Goal: Navigation & Orientation: Find specific page/section

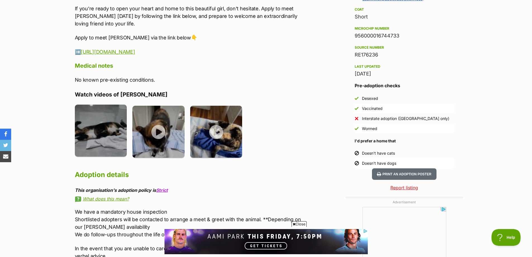
click at [106, 131] on img at bounding box center [101, 130] width 52 height 52
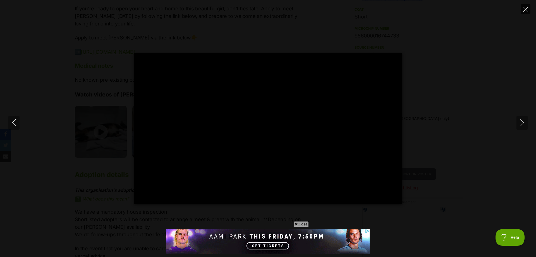
click at [526, 7] on icon "Close" at bounding box center [526, 9] width 5 height 5
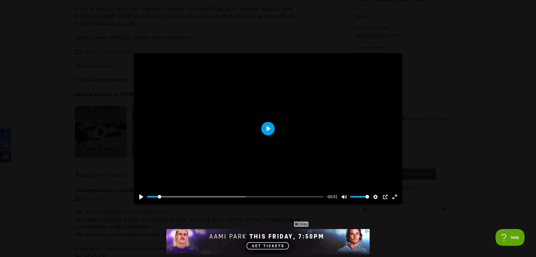
type input "6.29"
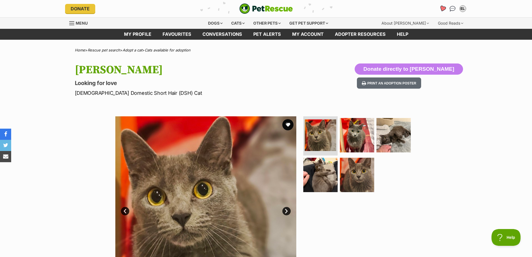
click at [442, 10] on icon "Favourites" at bounding box center [442, 8] width 7 height 6
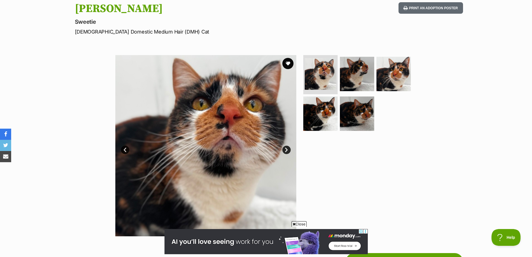
scroll to position [56, 0]
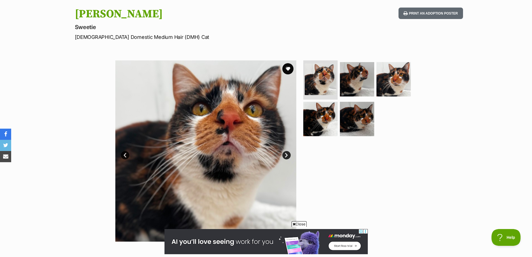
click at [286, 155] on link "Next" at bounding box center [286, 155] width 8 height 8
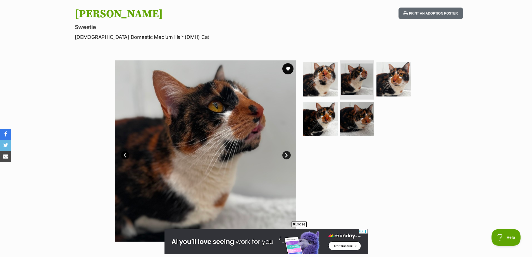
click at [286, 155] on link "Next" at bounding box center [286, 155] width 8 height 8
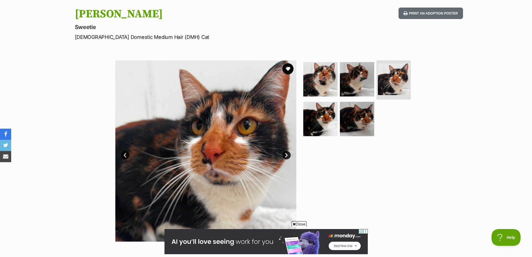
click at [286, 155] on link "Next" at bounding box center [286, 155] width 8 height 8
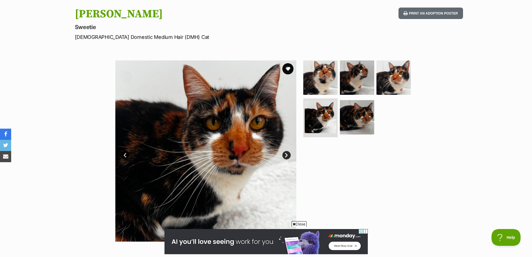
click at [286, 155] on link "Next" at bounding box center [286, 155] width 8 height 8
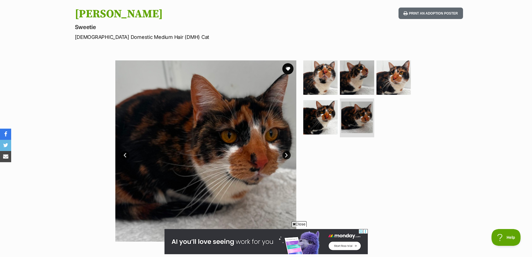
click at [286, 155] on link "Next" at bounding box center [286, 155] width 8 height 8
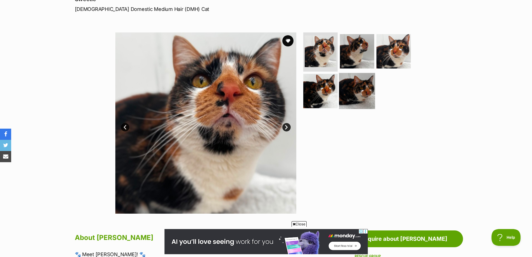
scroll to position [0, 0]
click at [371, 92] on img at bounding box center [357, 91] width 36 height 36
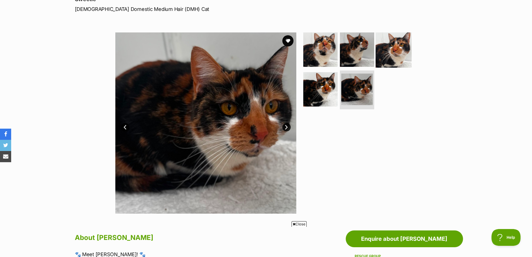
click at [386, 51] on img at bounding box center [394, 50] width 36 height 36
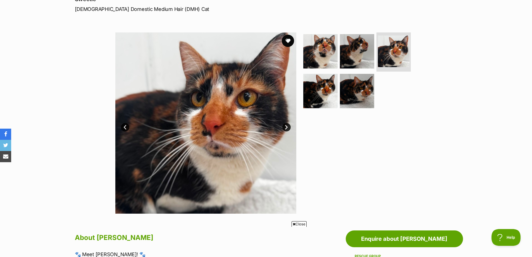
click at [286, 41] on button "favourite" at bounding box center [288, 41] width 12 height 12
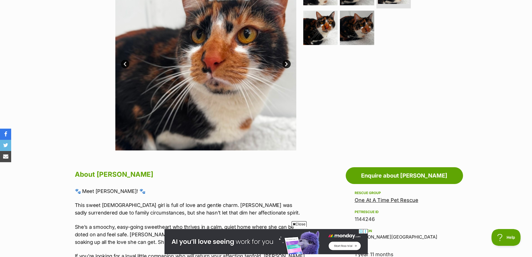
scroll to position [84, 0]
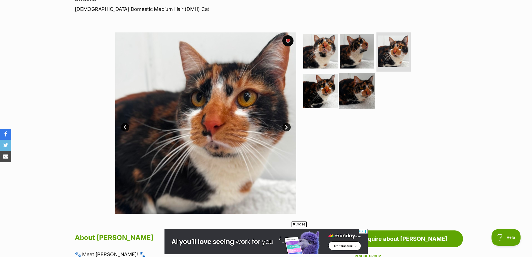
click at [369, 91] on img at bounding box center [357, 91] width 36 height 36
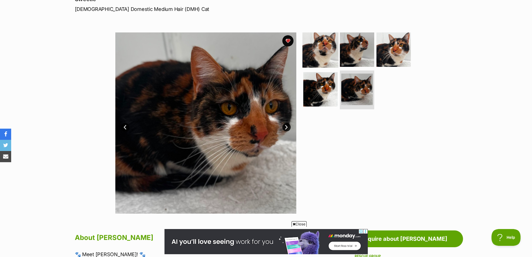
click at [313, 42] on img at bounding box center [321, 50] width 36 height 36
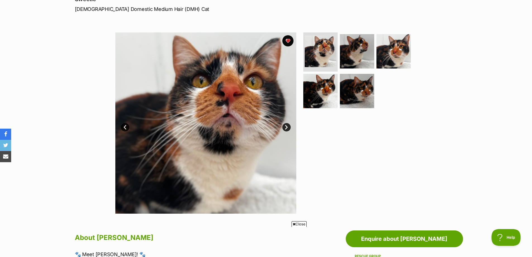
scroll to position [0, 0]
click at [285, 127] on link "Next" at bounding box center [286, 127] width 8 height 8
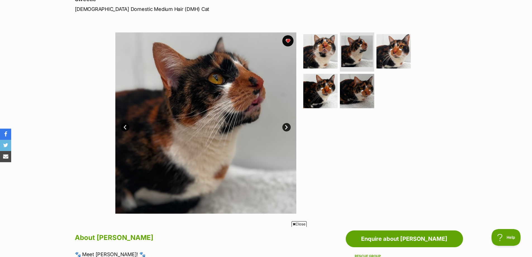
click at [285, 127] on link "Next" at bounding box center [286, 127] width 8 height 8
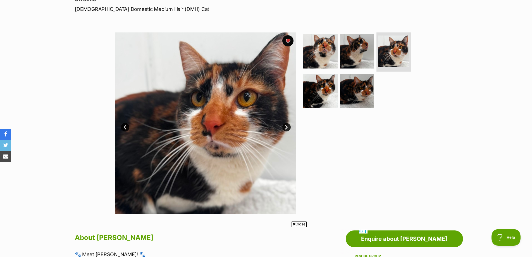
click at [285, 127] on link "Next" at bounding box center [286, 127] width 8 height 8
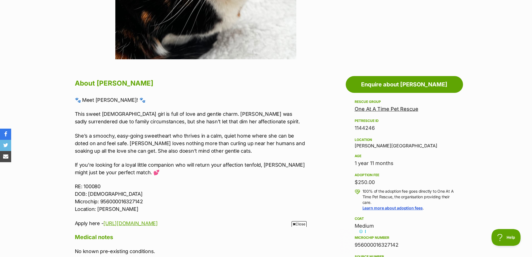
scroll to position [251, 0]
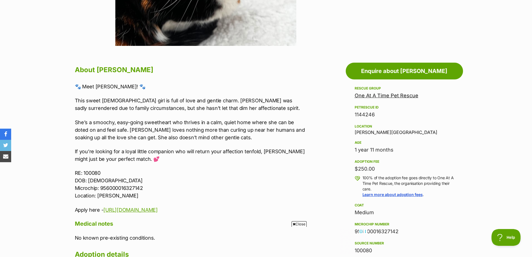
click at [386, 96] on link "One At A Time Pet Rescue" at bounding box center [387, 95] width 64 height 6
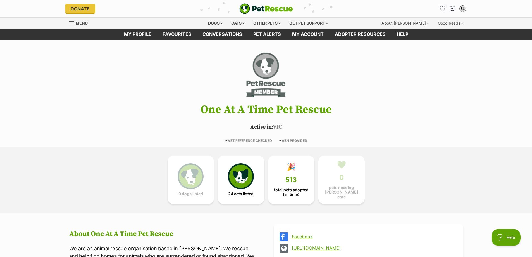
drag, startPoint x: 334, startPoint y: 111, endPoint x: 177, endPoint y: 112, distance: 156.4
click at [177, 112] on h1 "One At A Time Pet Rescue" at bounding box center [266, 109] width 411 height 12
copy h1 "One At A Time Pet Rescue"
